Goal: Information Seeking & Learning: Stay updated

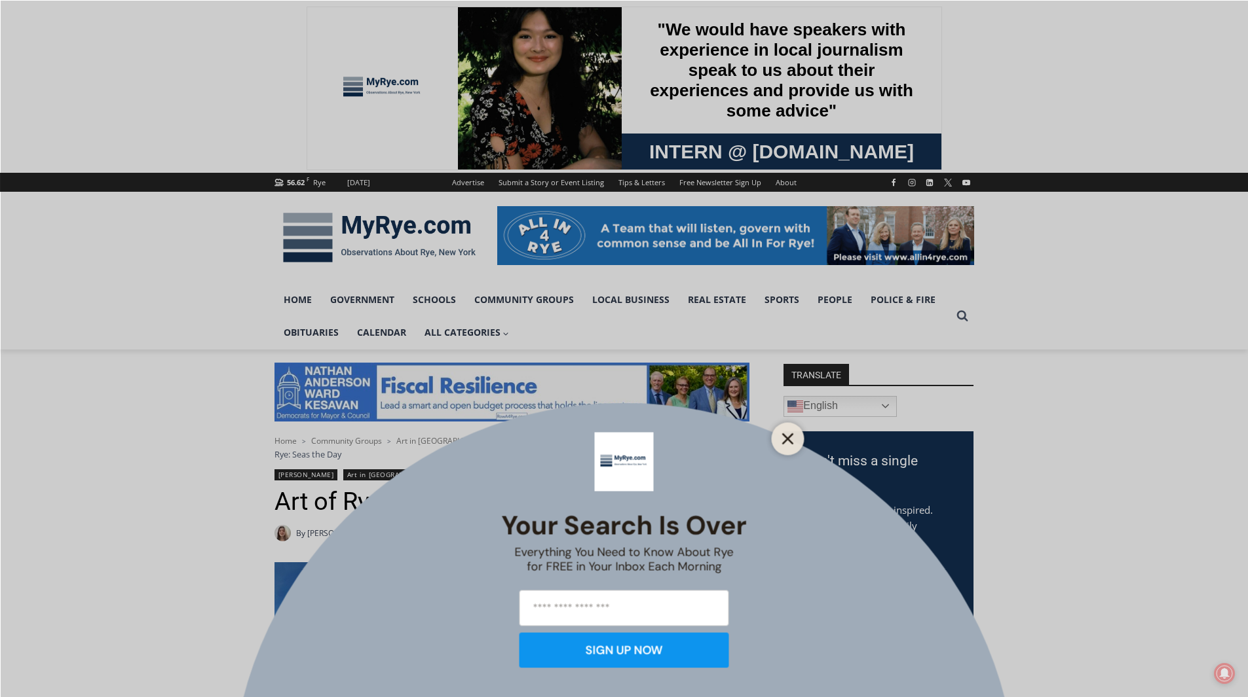
click at [791, 436] on line "Close" at bounding box center [787, 438] width 9 height 9
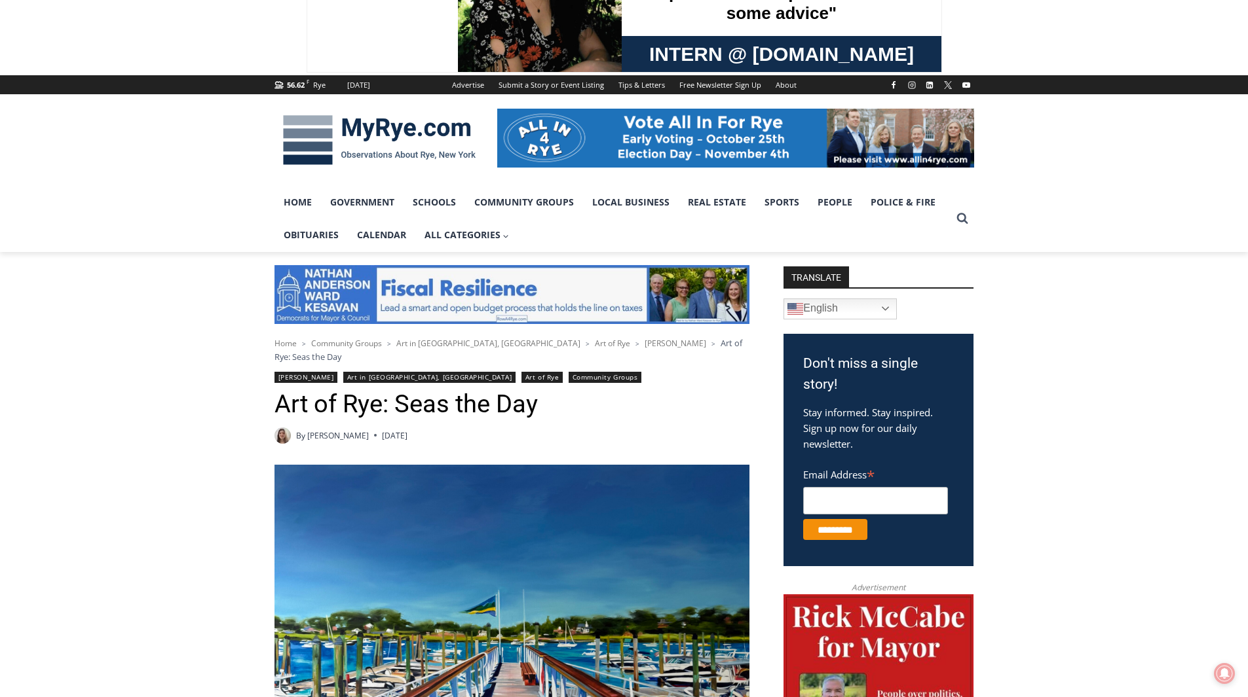
scroll to position [262, 0]
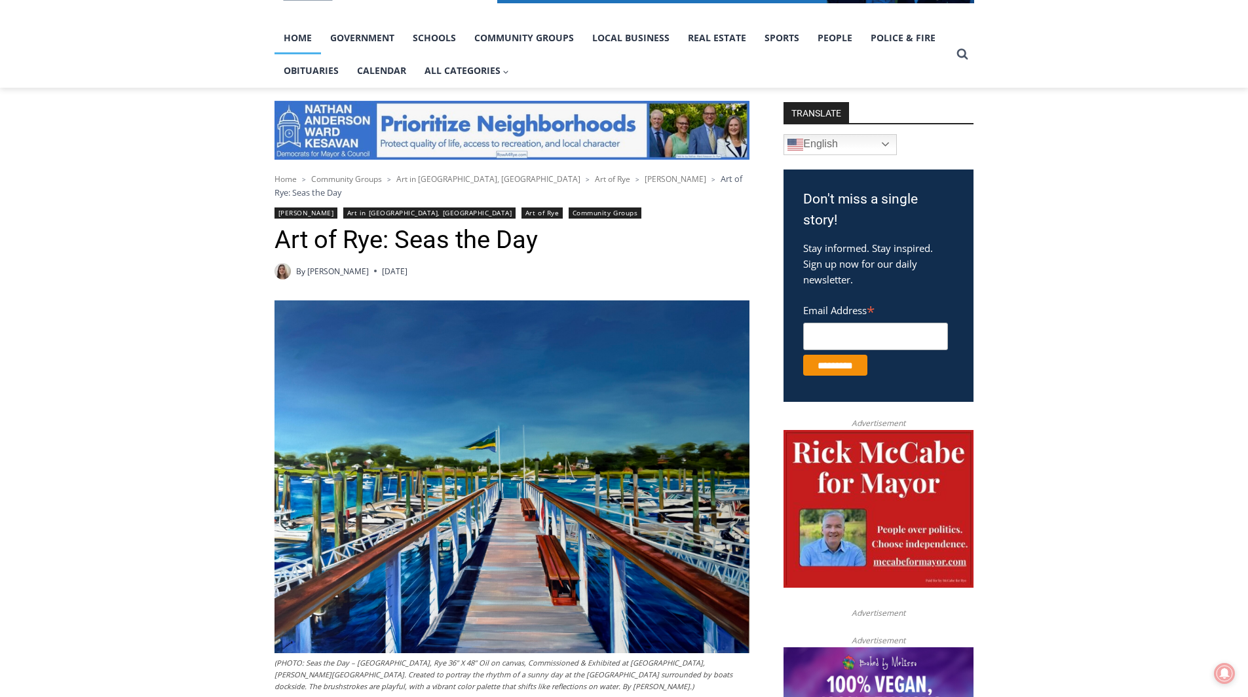
click at [298, 39] on link "Home" at bounding box center [297, 38] width 46 height 33
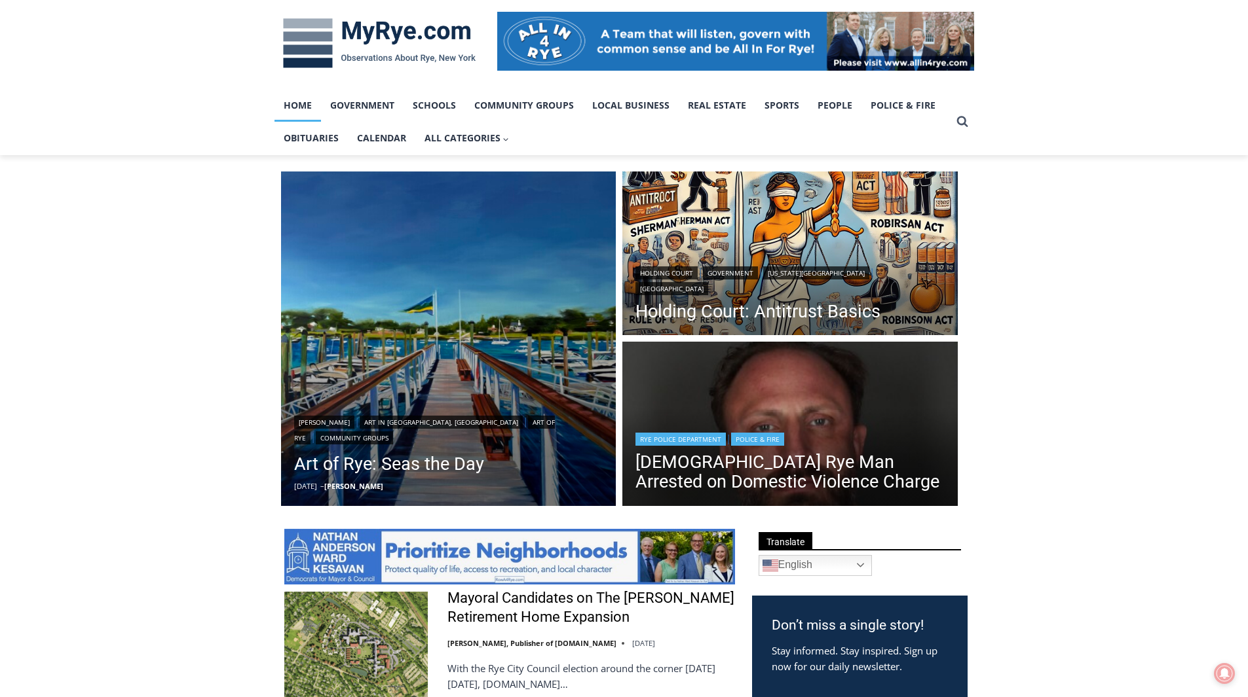
scroll to position [196, 0]
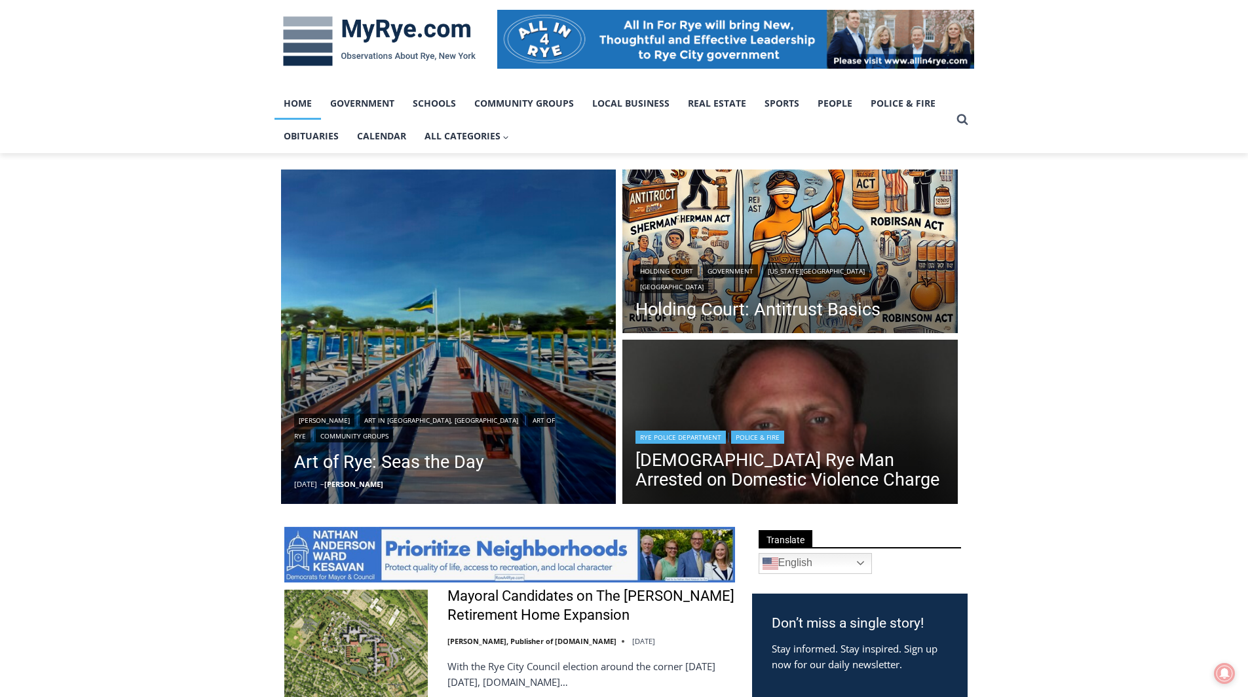
click at [784, 426] on header "Rye Police Department | Police & Fire [DEMOGRAPHIC_DATA] Rye Man Arrested on Do…" at bounding box center [789, 461] width 335 height 94
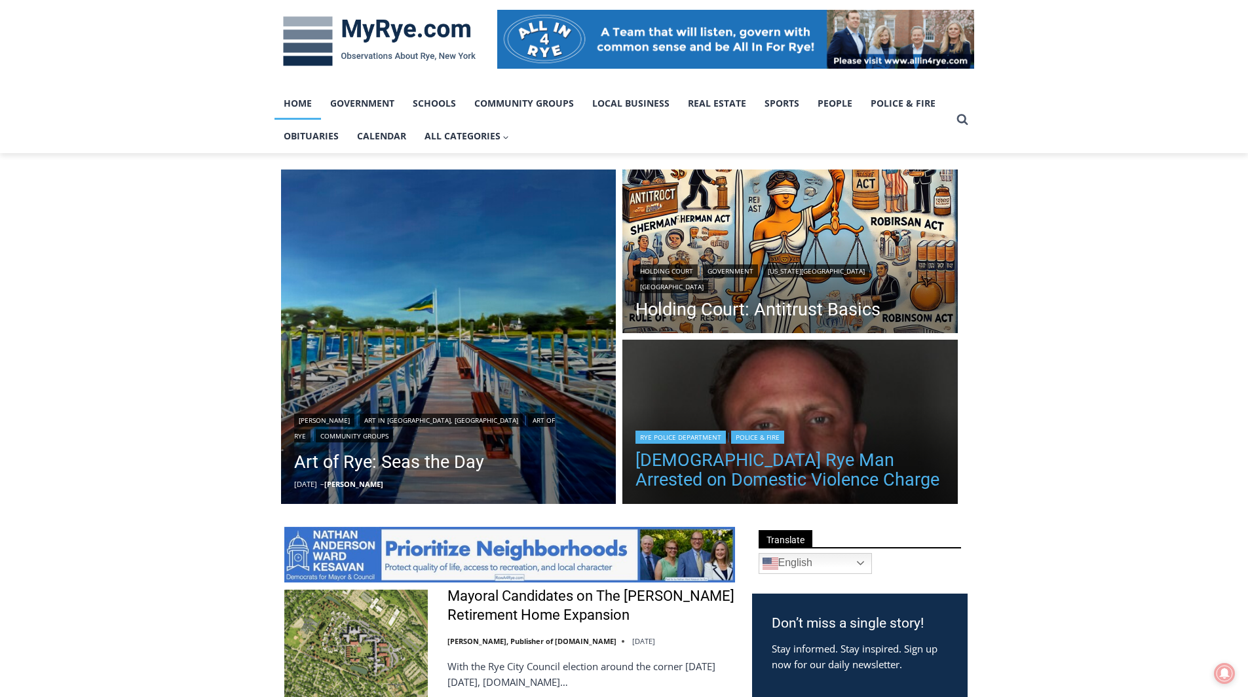
click at [779, 469] on link "[DEMOGRAPHIC_DATA] Rye Man Arrested on Domestic Violence Charge" at bounding box center [789, 470] width 309 height 39
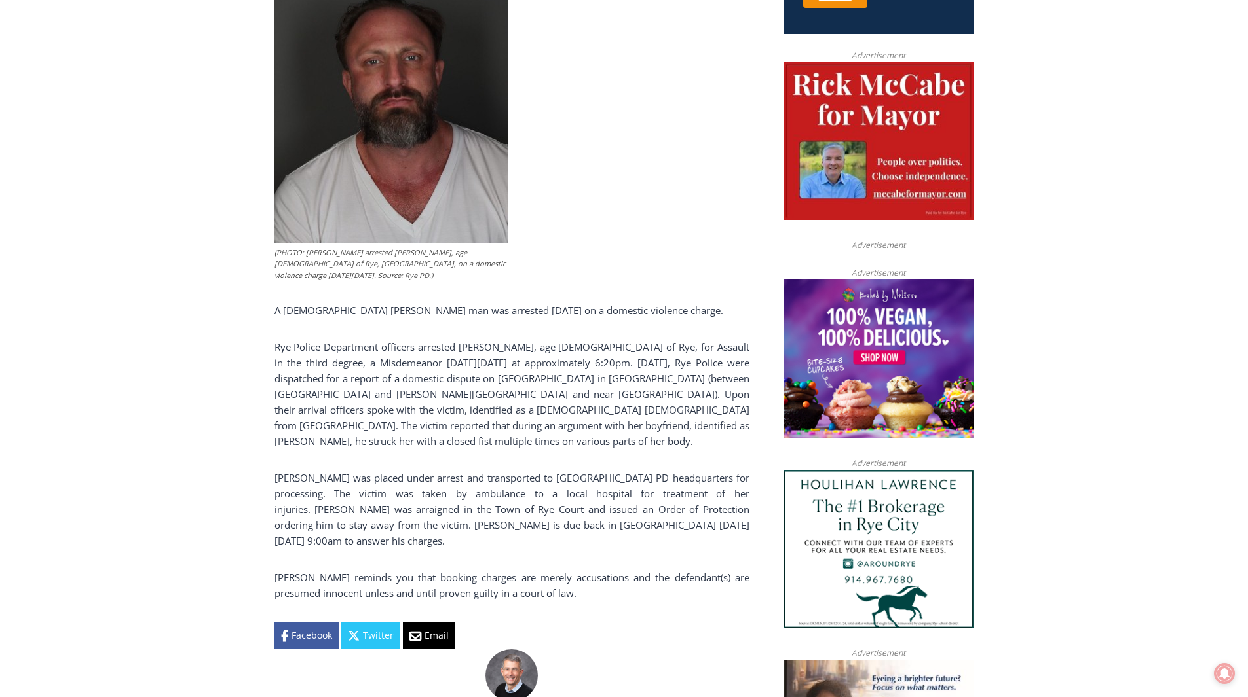
scroll to position [458, 0]
